Goal: Navigation & Orientation: Find specific page/section

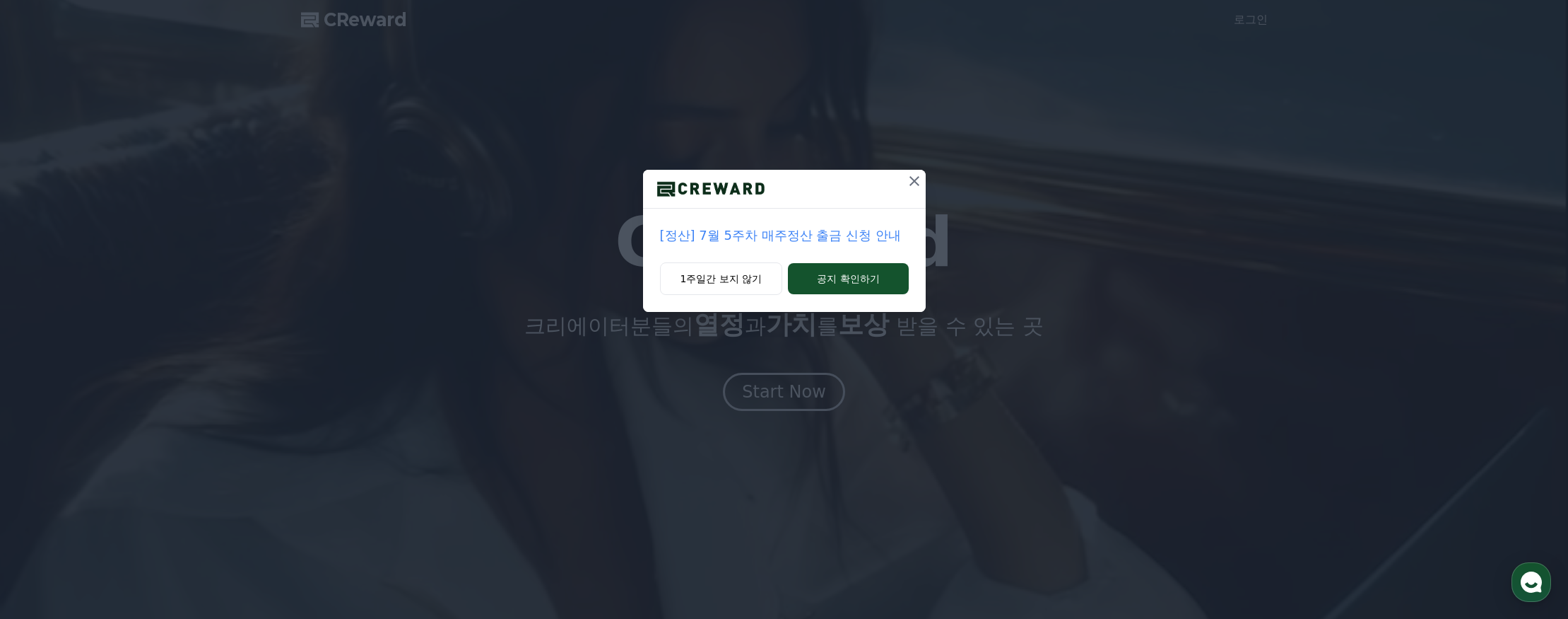
click at [911, 180] on icon at bounding box center [914, 181] width 17 height 17
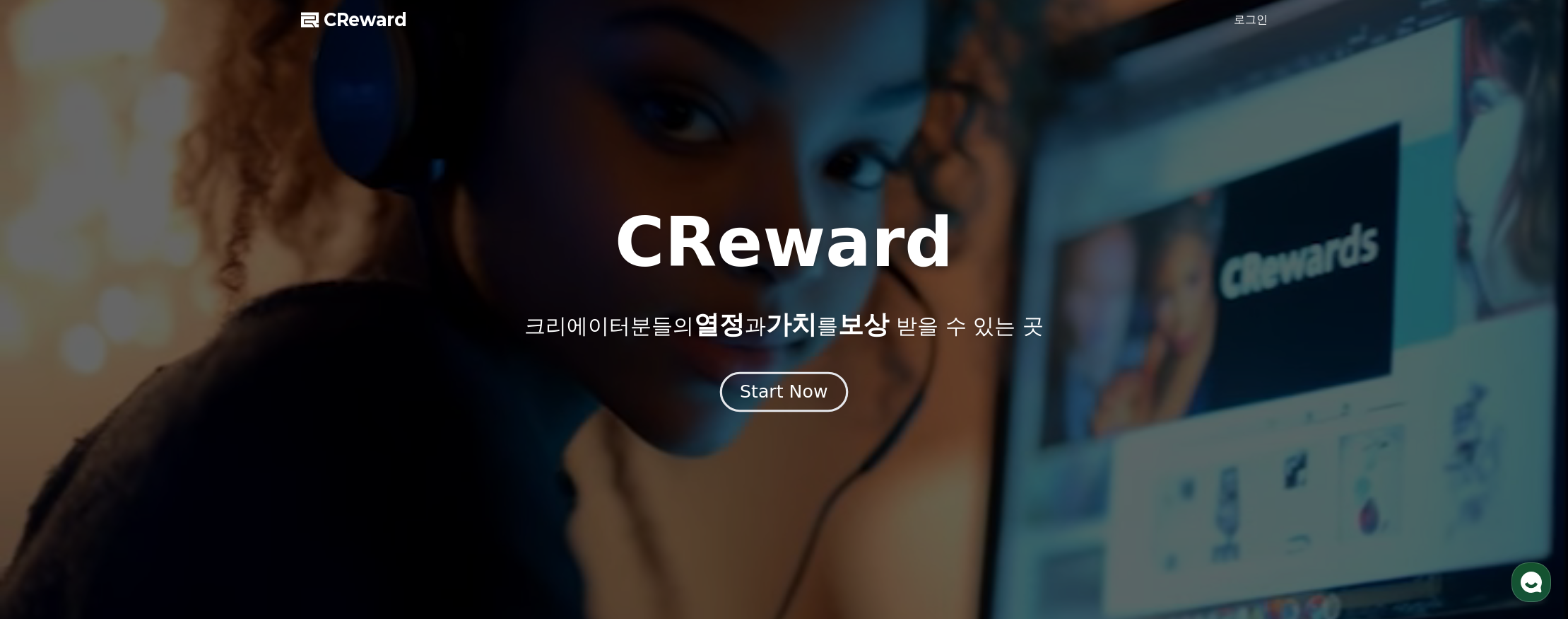
click at [771, 399] on div "Start Now" at bounding box center [784, 391] width 88 height 24
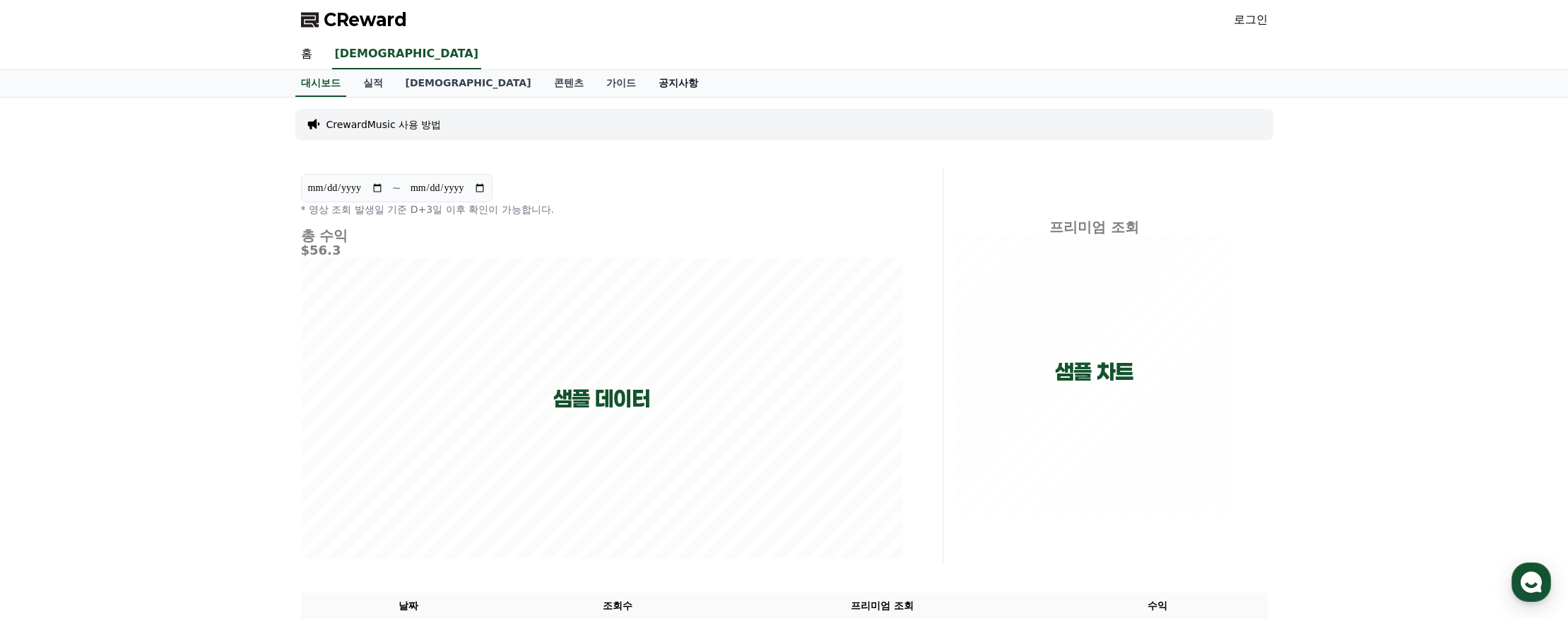
click at [647, 80] on link "공지사항" at bounding box center [678, 83] width 62 height 27
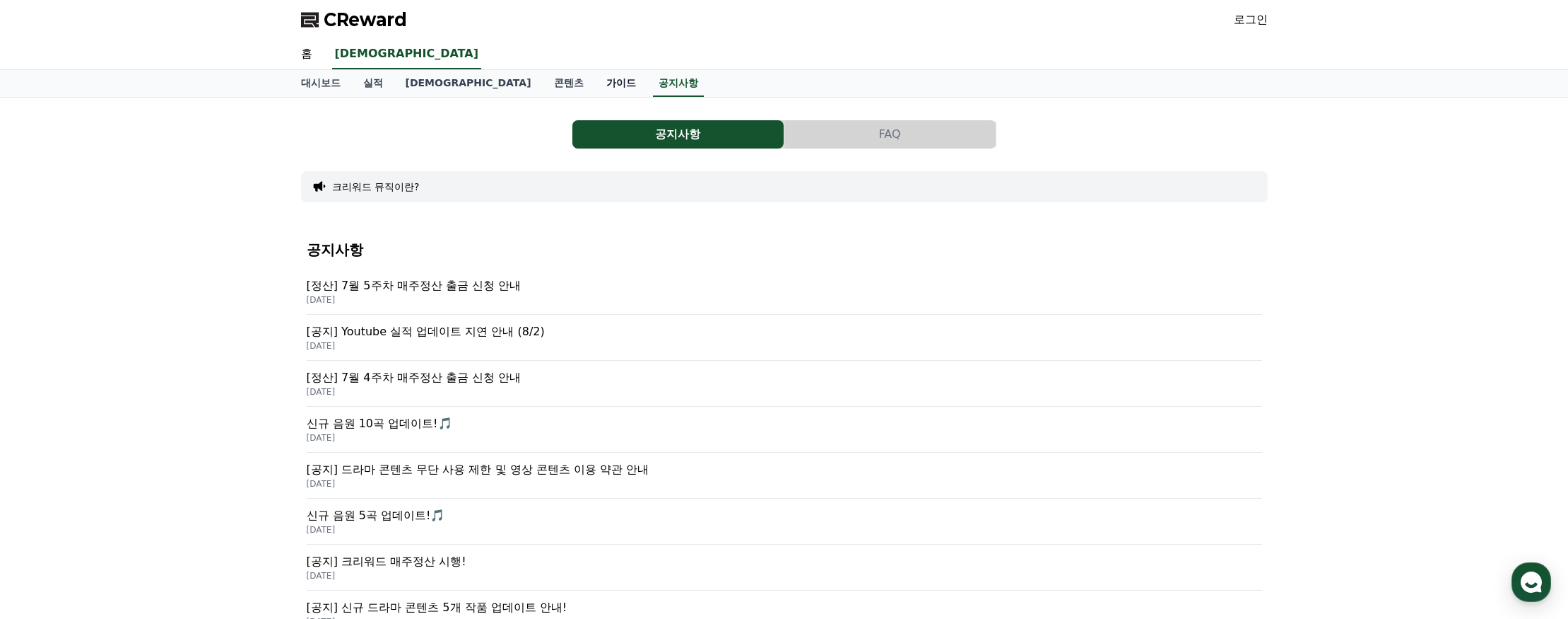
click at [595, 81] on link "가이드" at bounding box center [621, 83] width 52 height 27
